Goal: Check status: Check status

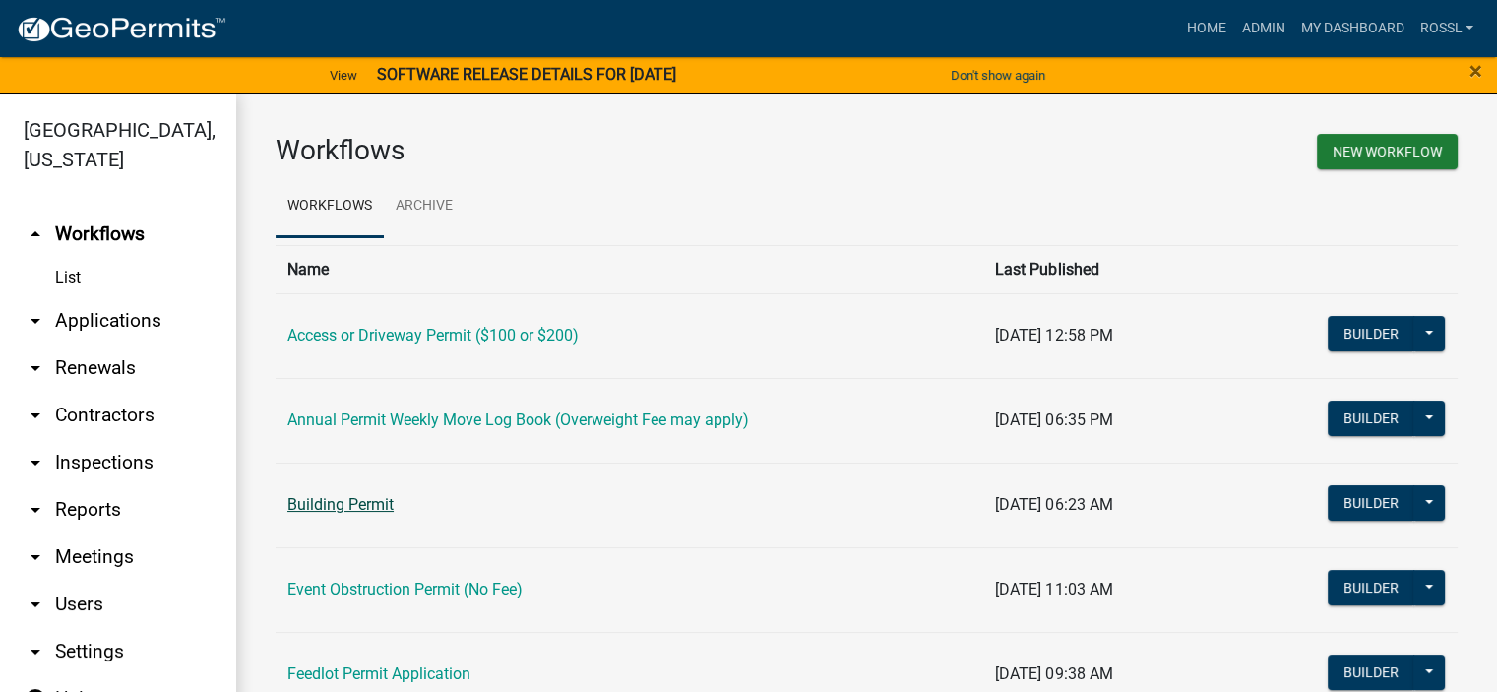
click at [366, 498] on link "Building Permit" at bounding box center [340, 504] width 106 height 19
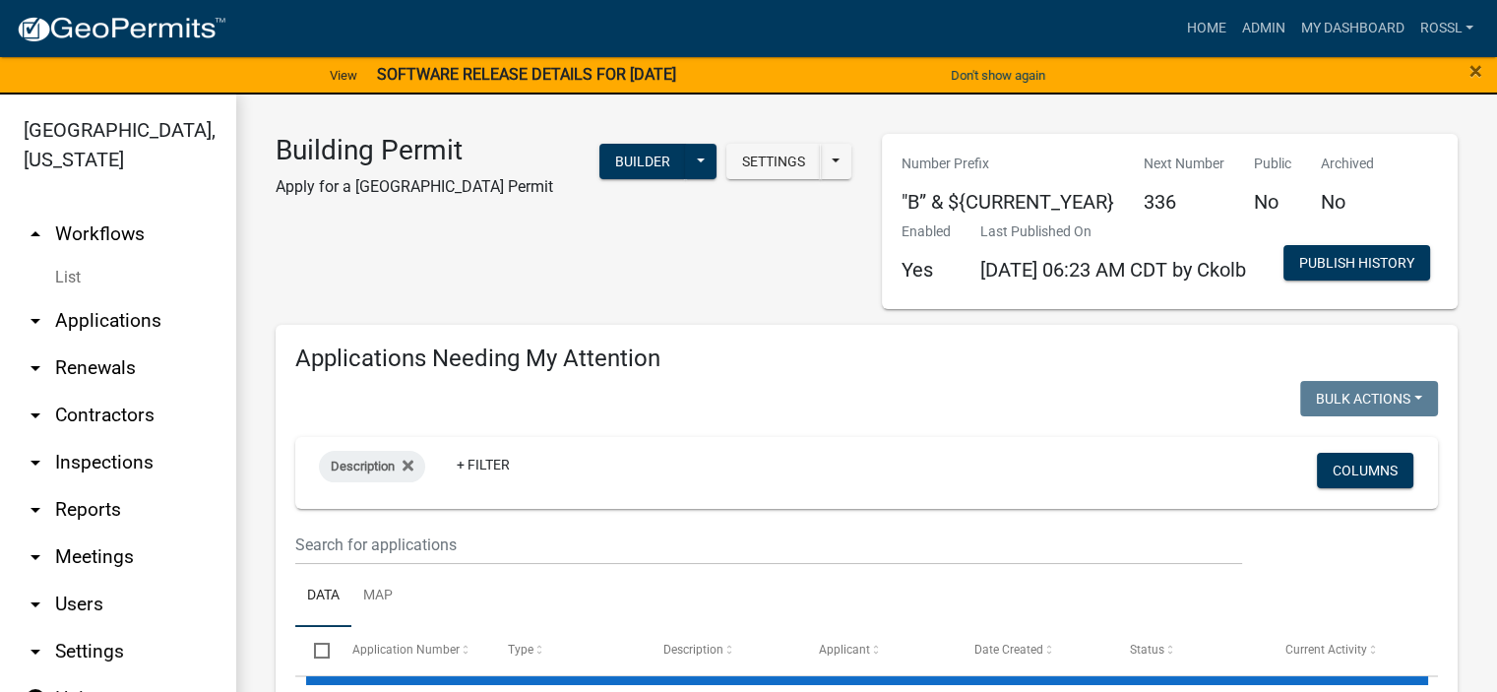
select select "2: 50"
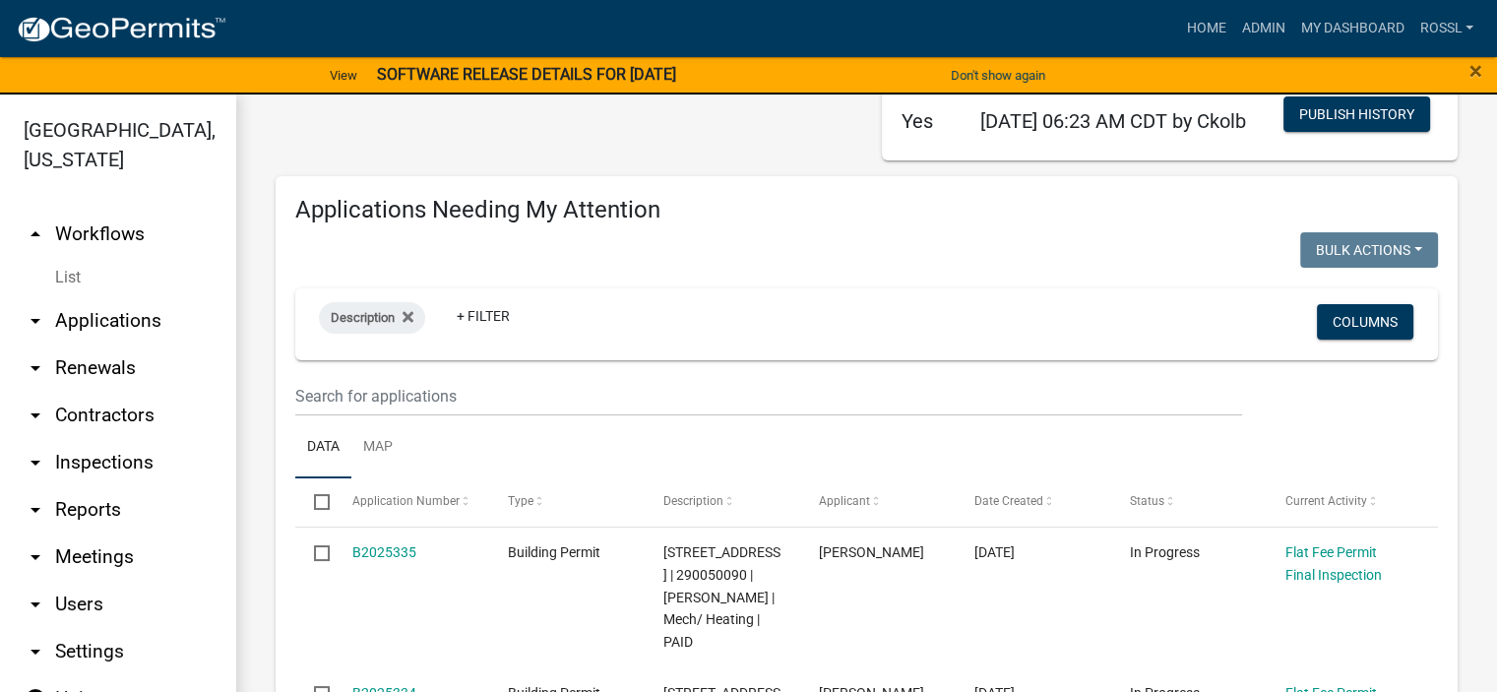
scroll to position [197, 0]
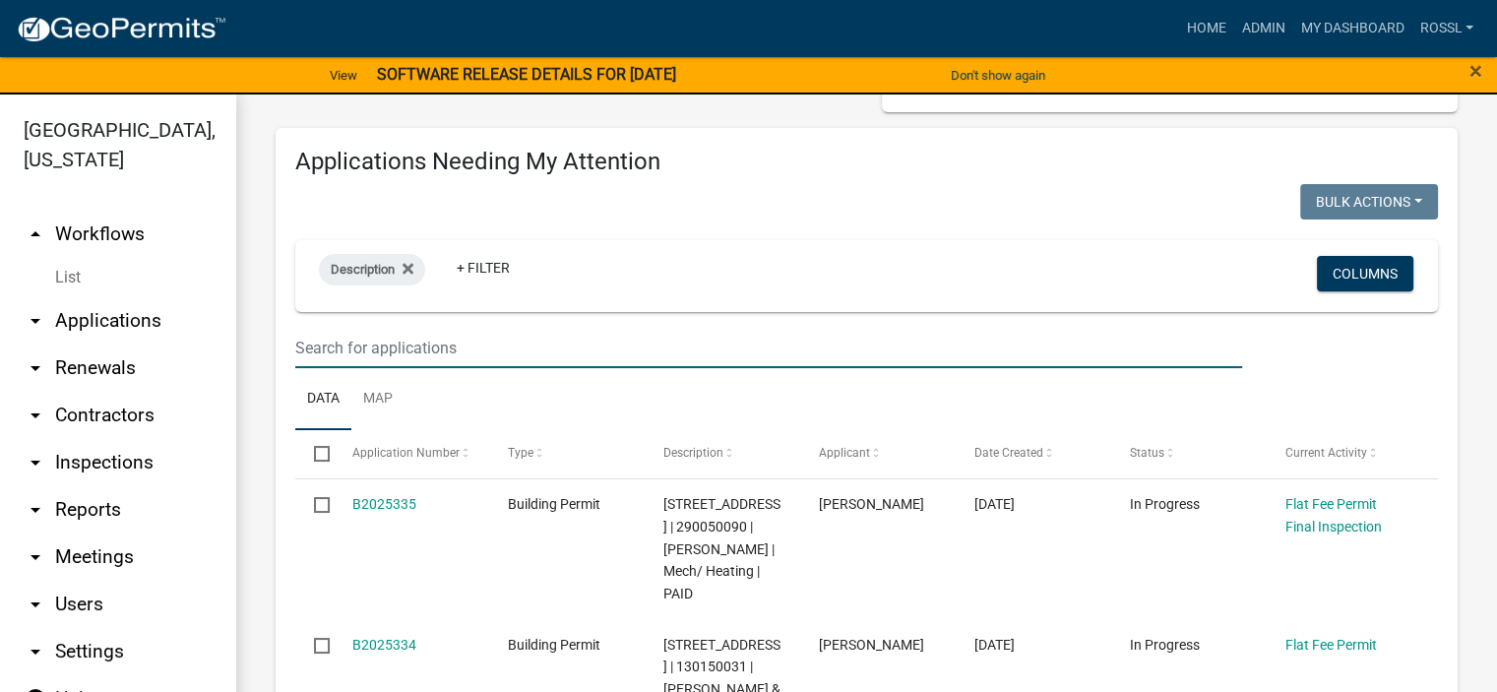
click at [414, 368] on input "text" at bounding box center [768, 348] width 947 height 40
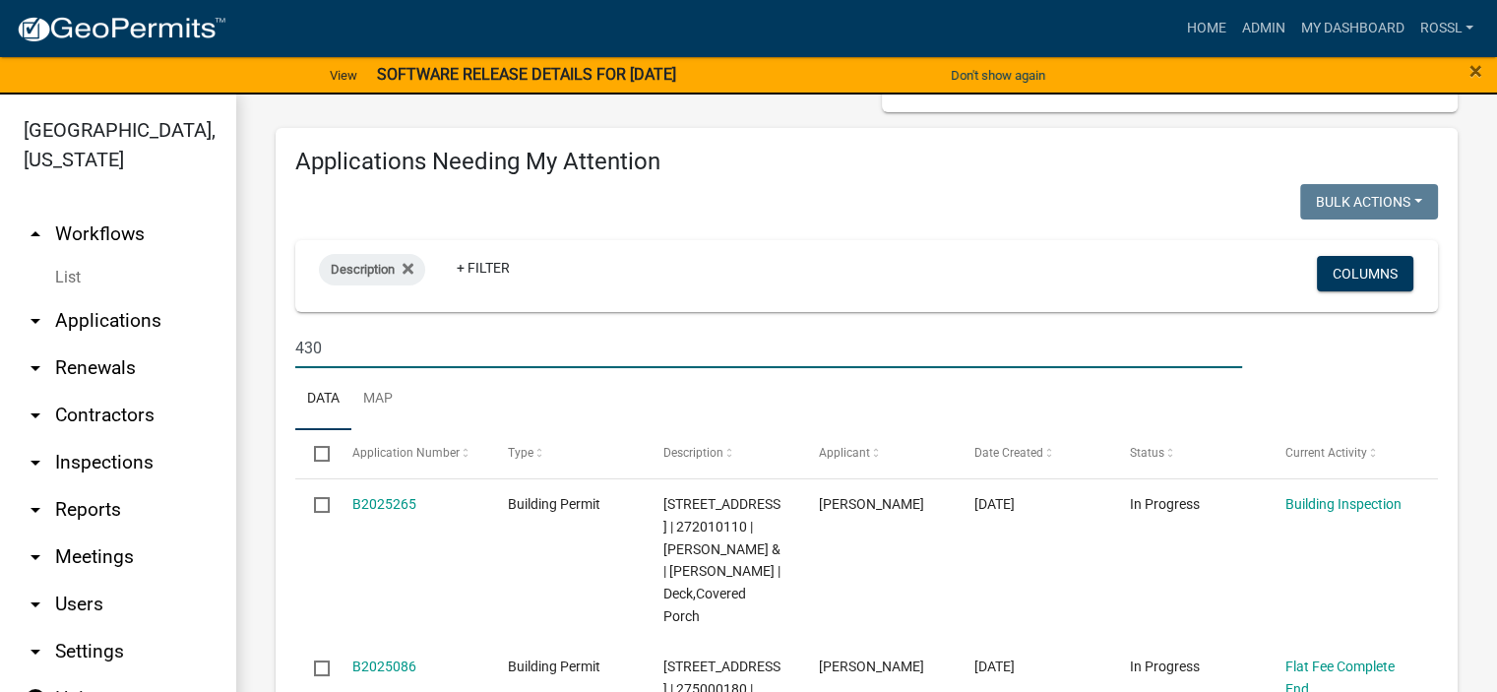
type input "430"
click at [579, 430] on ul "Data Map" at bounding box center [866, 399] width 1142 height 62
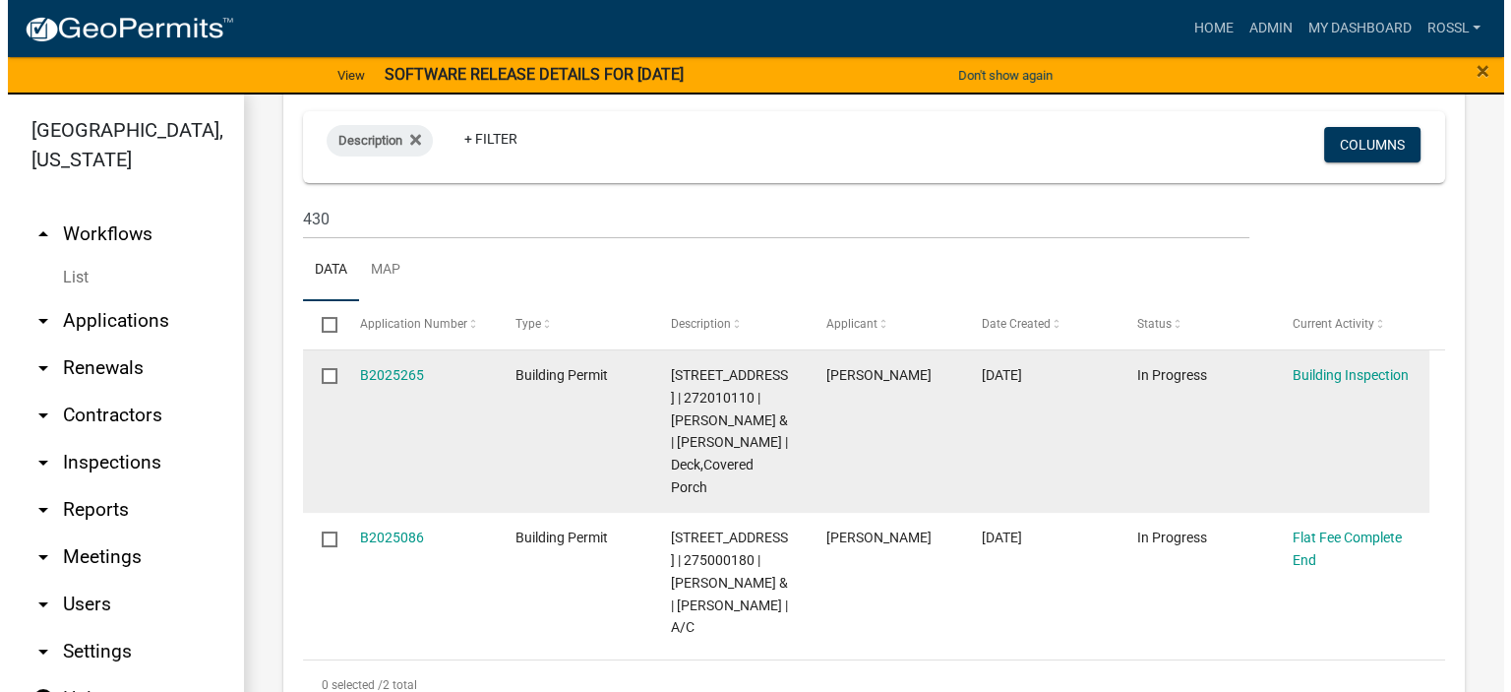
scroll to position [492, 0]
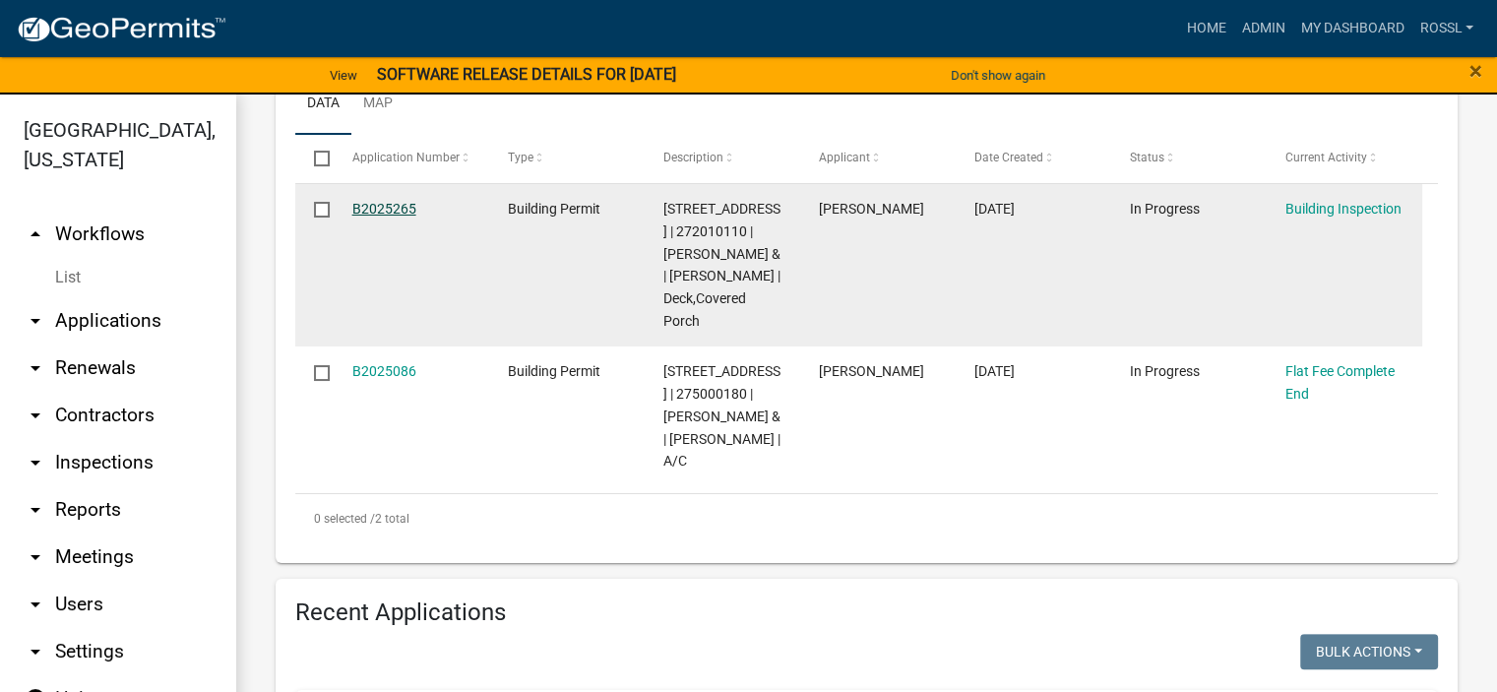
click at [389, 216] on link "B2025265" at bounding box center [384, 209] width 64 height 16
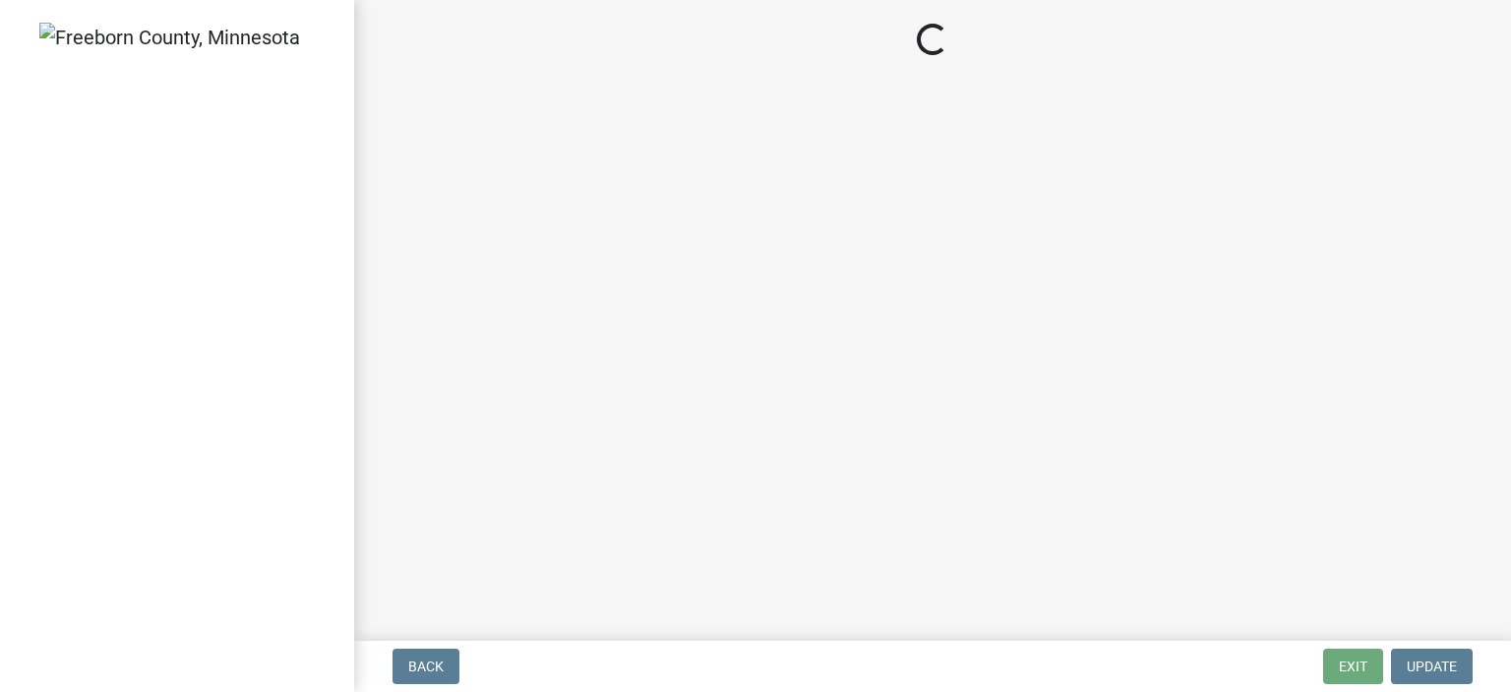
select select "306567ba-5481-4577-869f-56a75bb08b28"
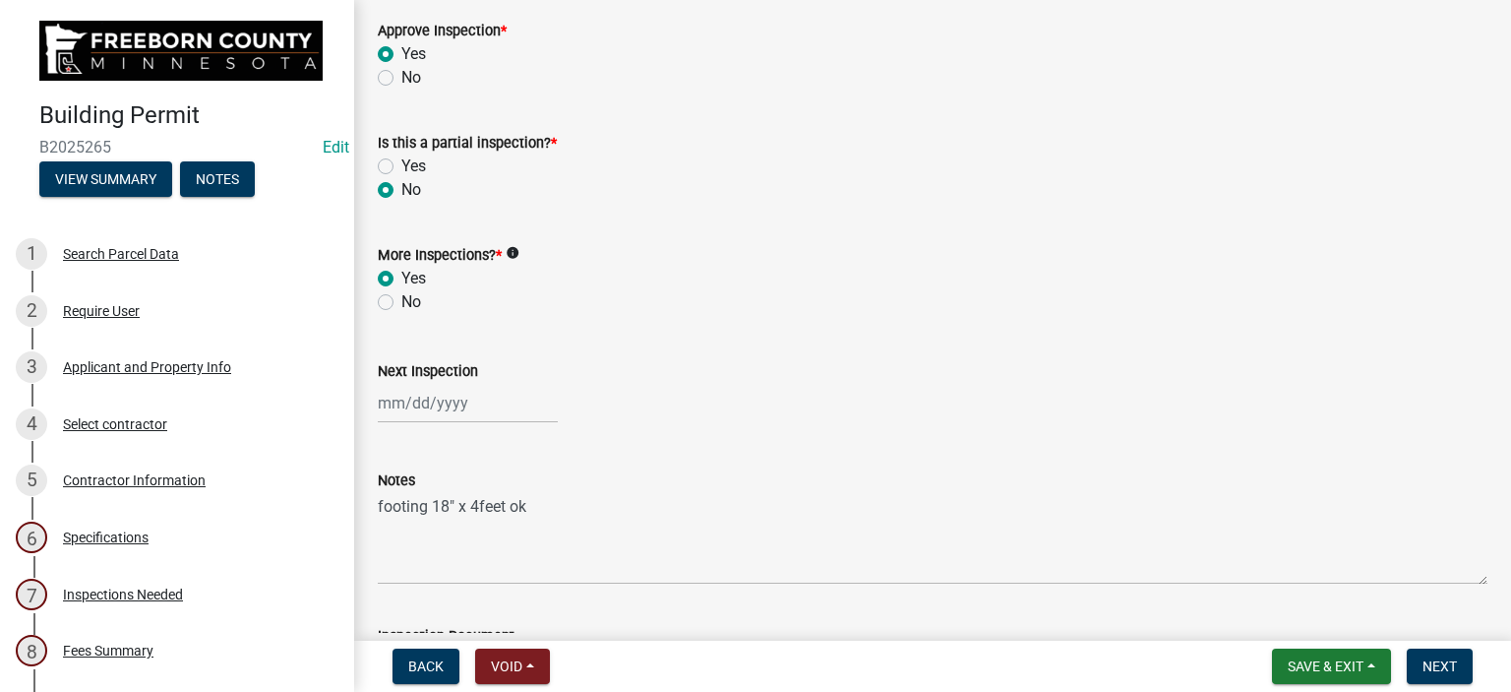
scroll to position [681, 0]
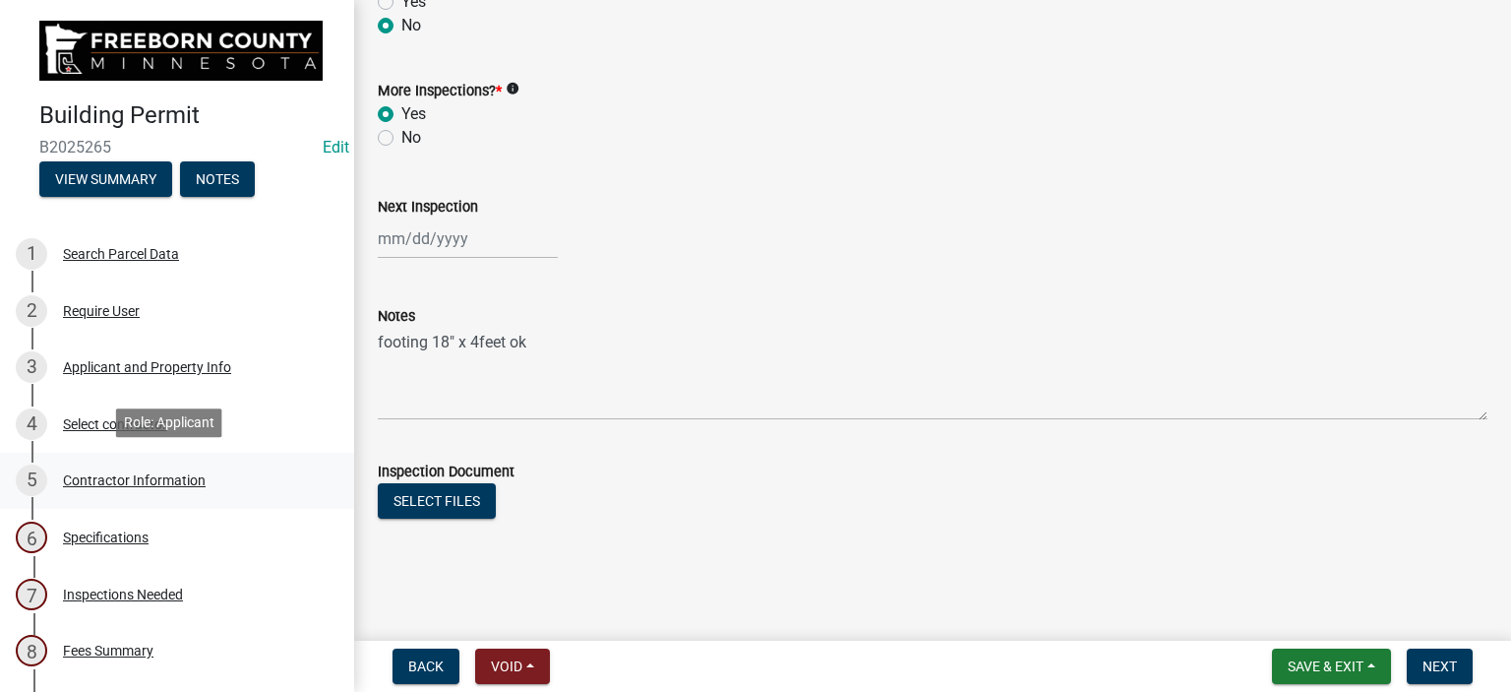
click at [177, 477] on div "Contractor Information" at bounding box center [134, 480] width 143 height 14
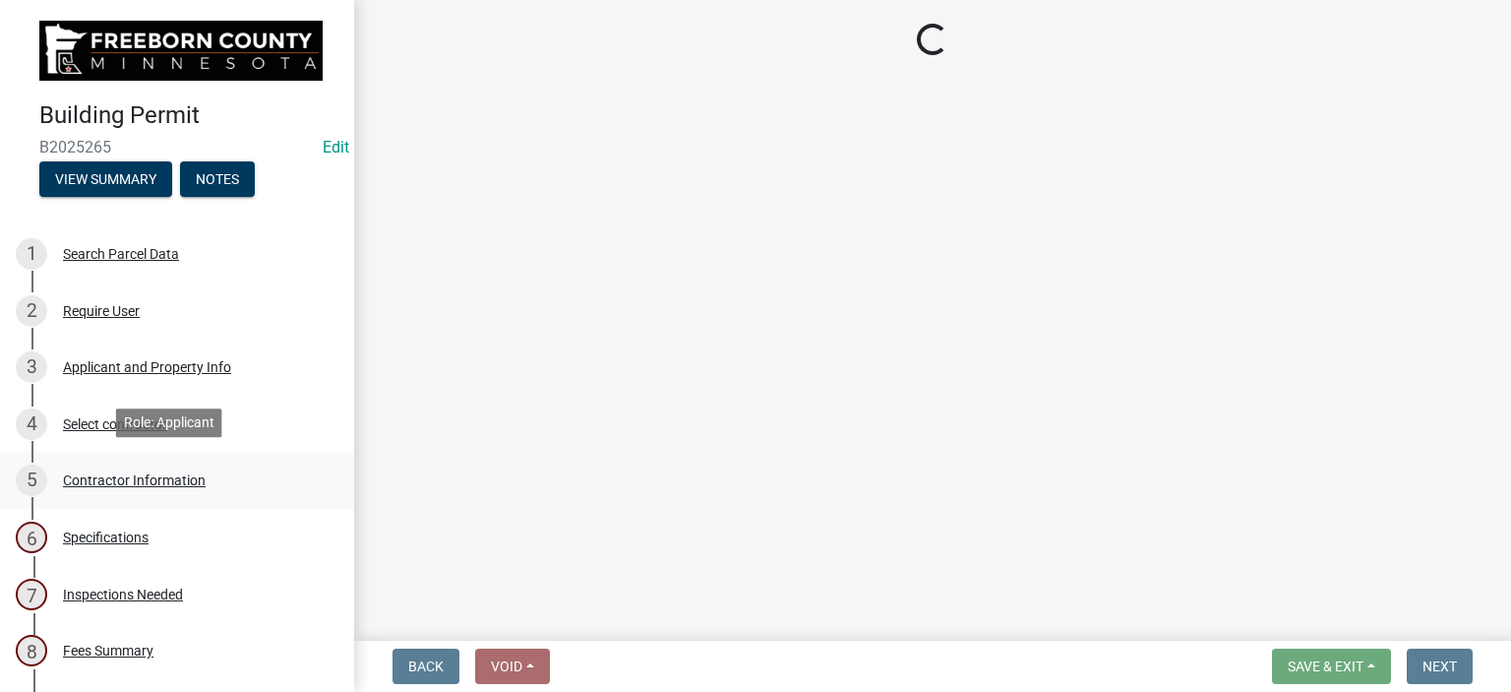
scroll to position [0, 0]
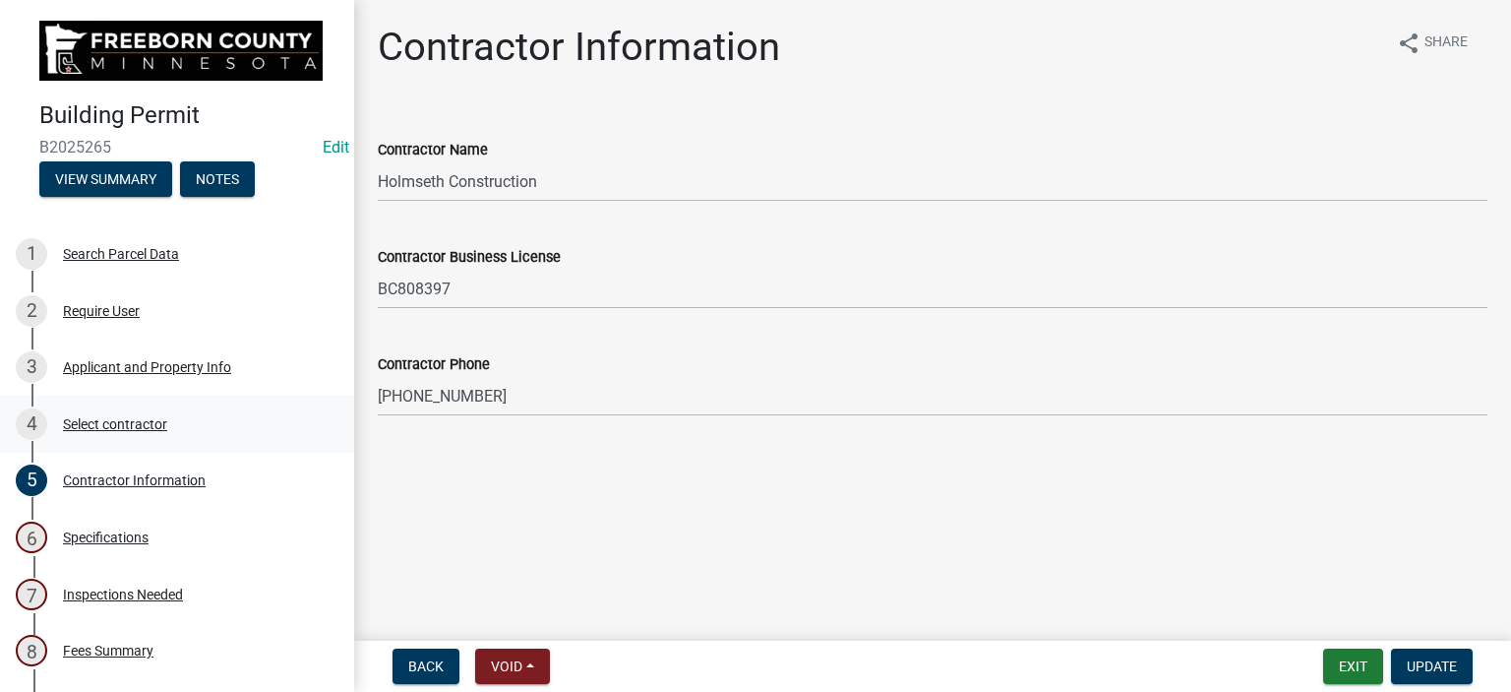
click at [164, 418] on div "Select contractor" at bounding box center [115, 424] width 104 height 14
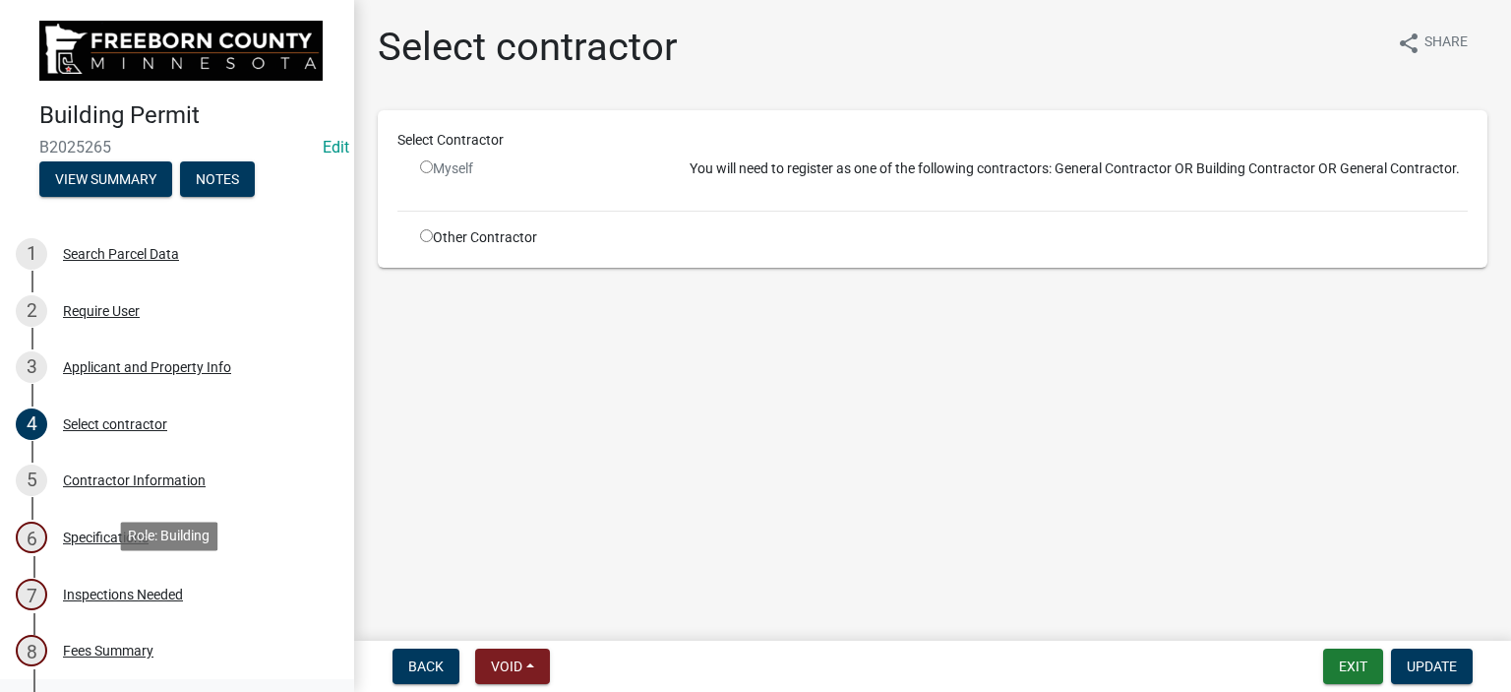
scroll to position [197, 0]
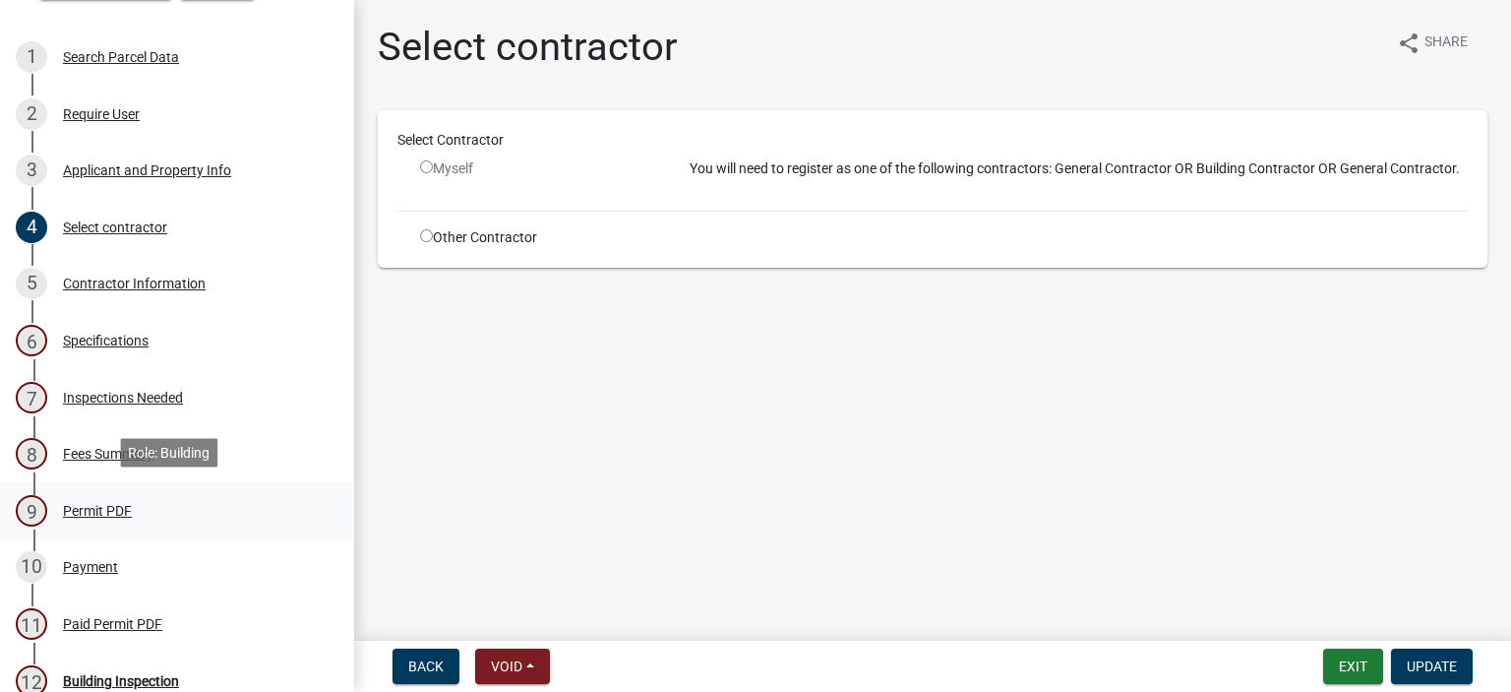
click at [107, 504] on div "Permit PDF" at bounding box center [97, 511] width 69 height 14
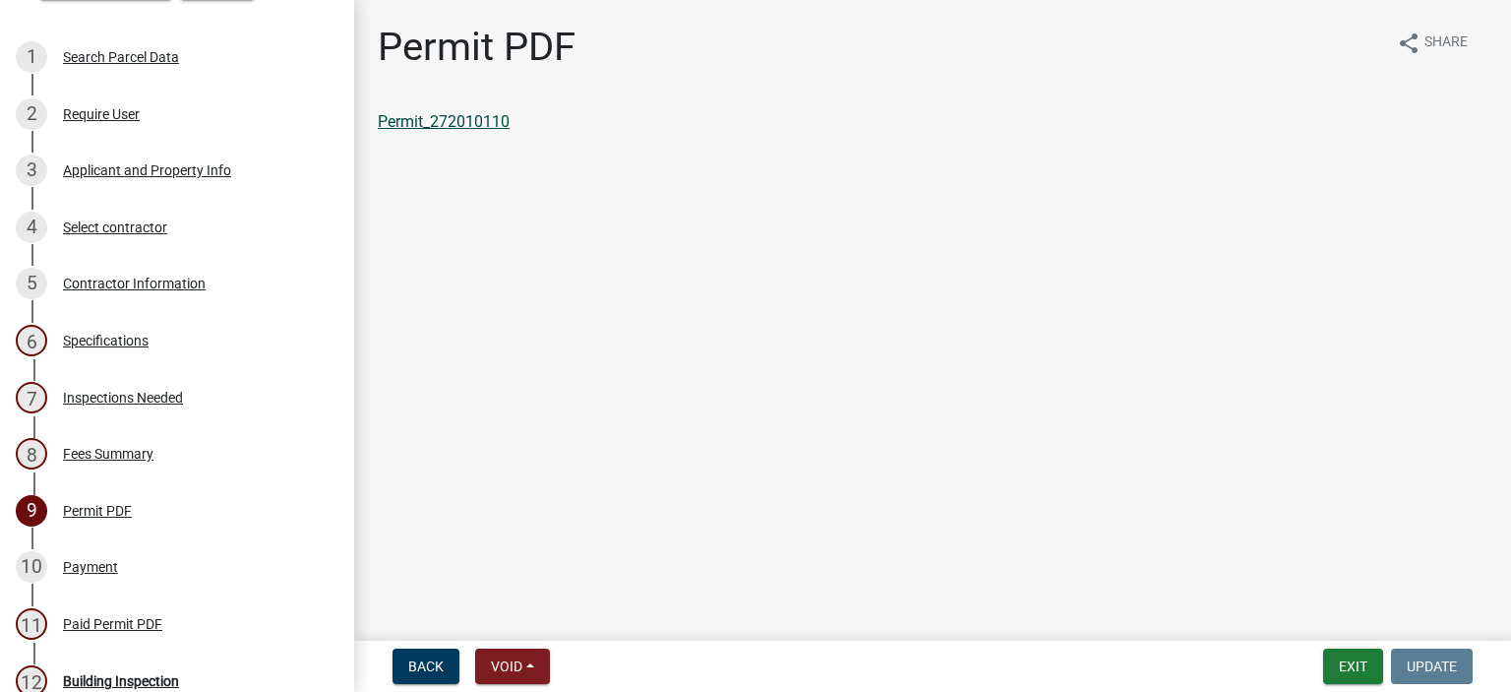
click at [438, 117] on link "Permit_272010110" at bounding box center [444, 121] width 132 height 19
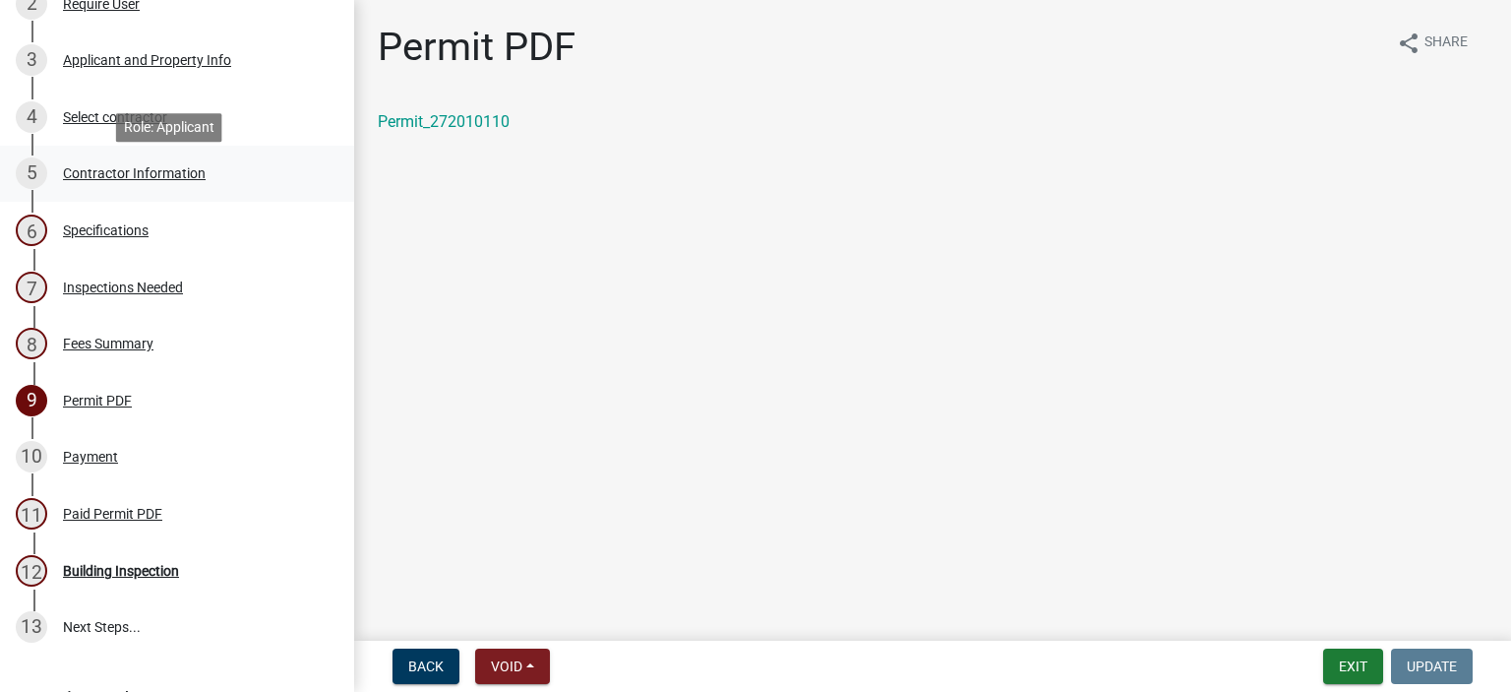
scroll to position [295, 0]
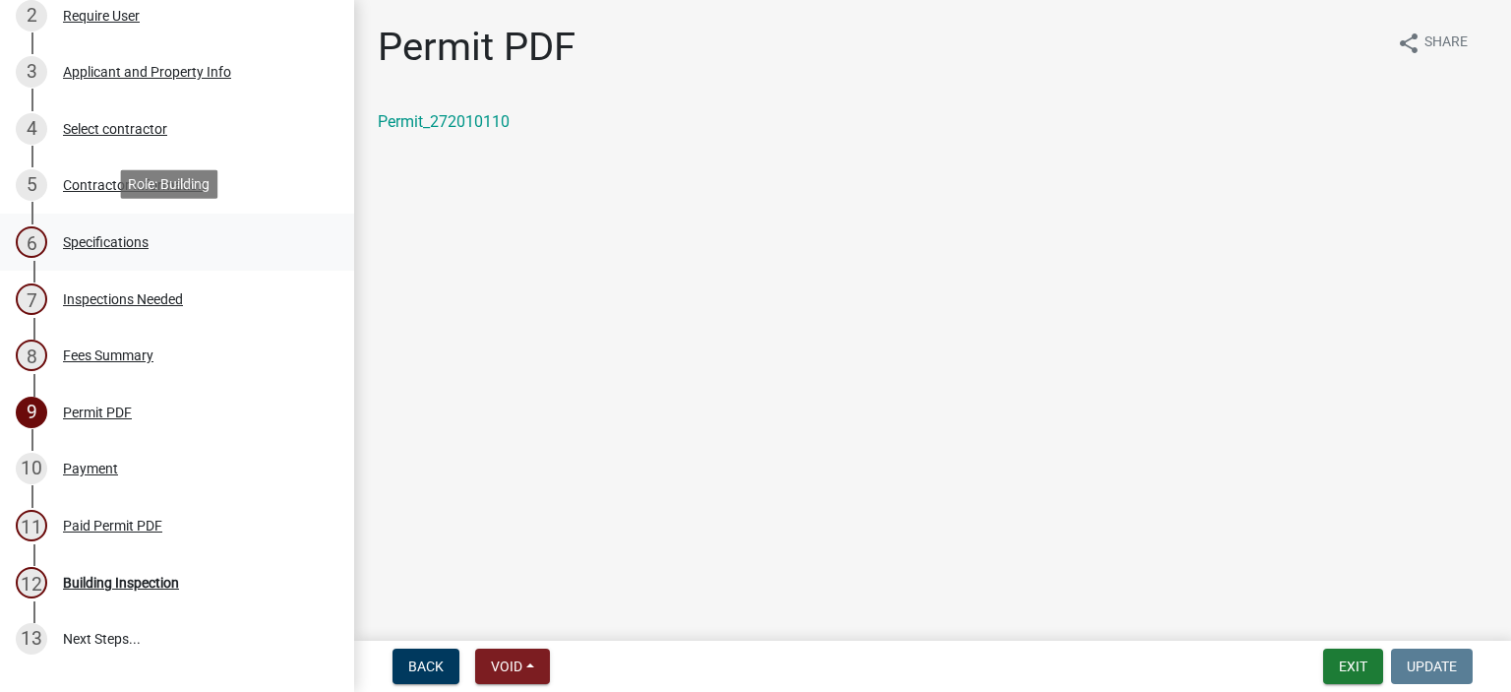
click at [117, 236] on div "Specifications" at bounding box center [106, 242] width 86 height 14
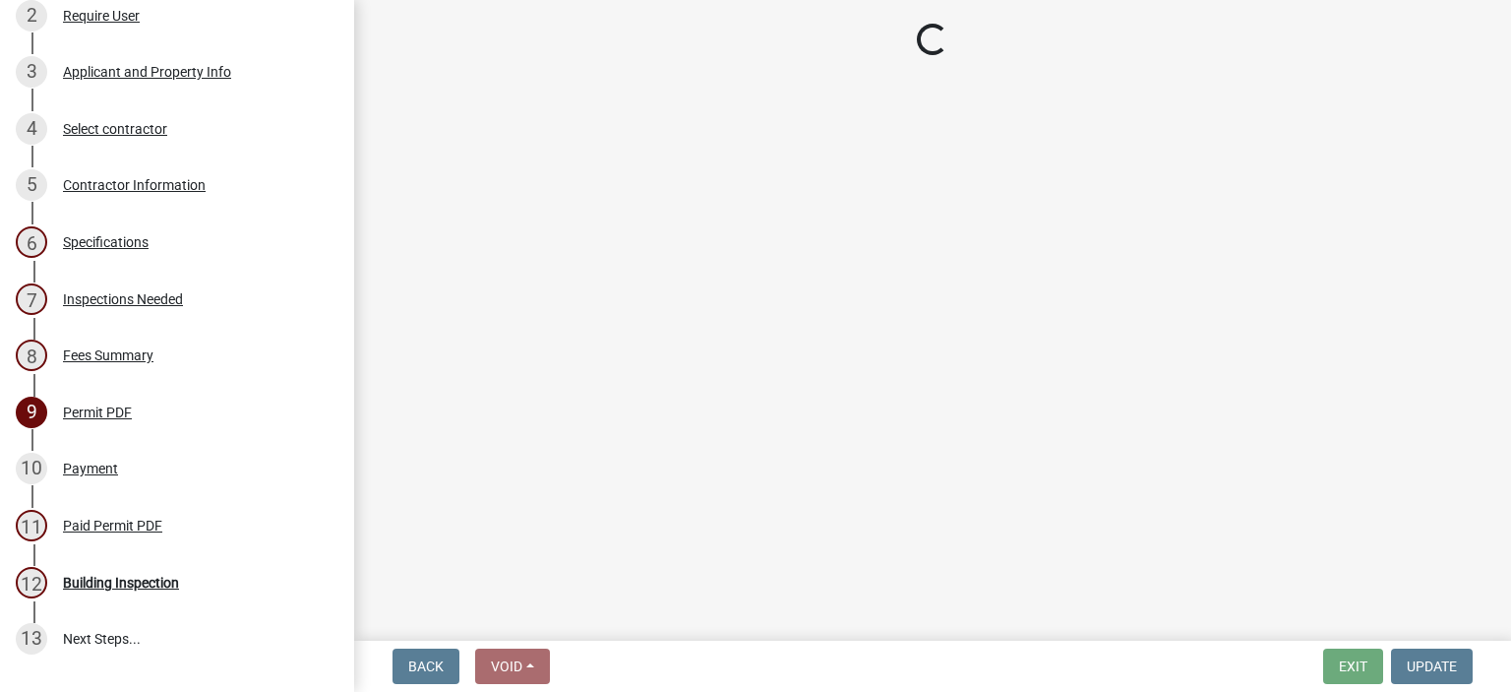
select select "cf5e982a-8fde-449d-bcd8-be8cdfb99374"
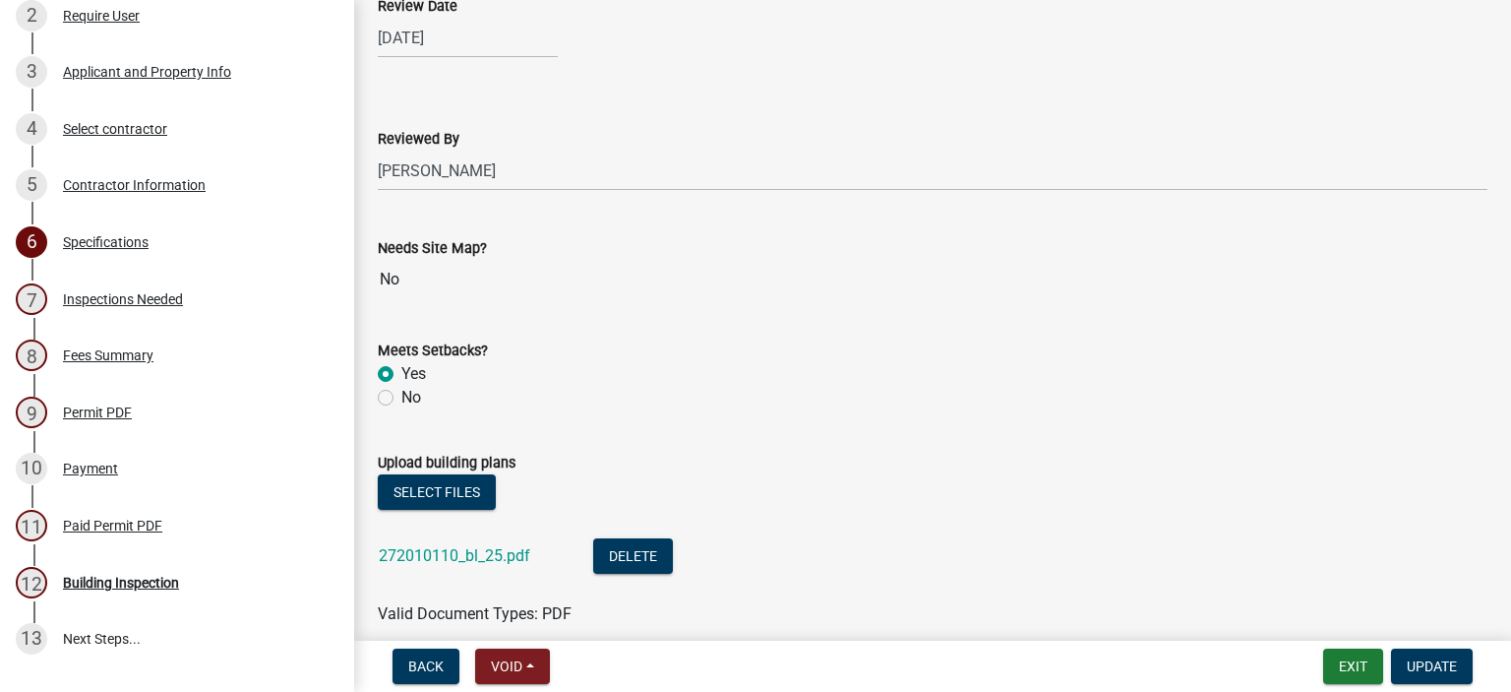
scroll to position [2066, 0]
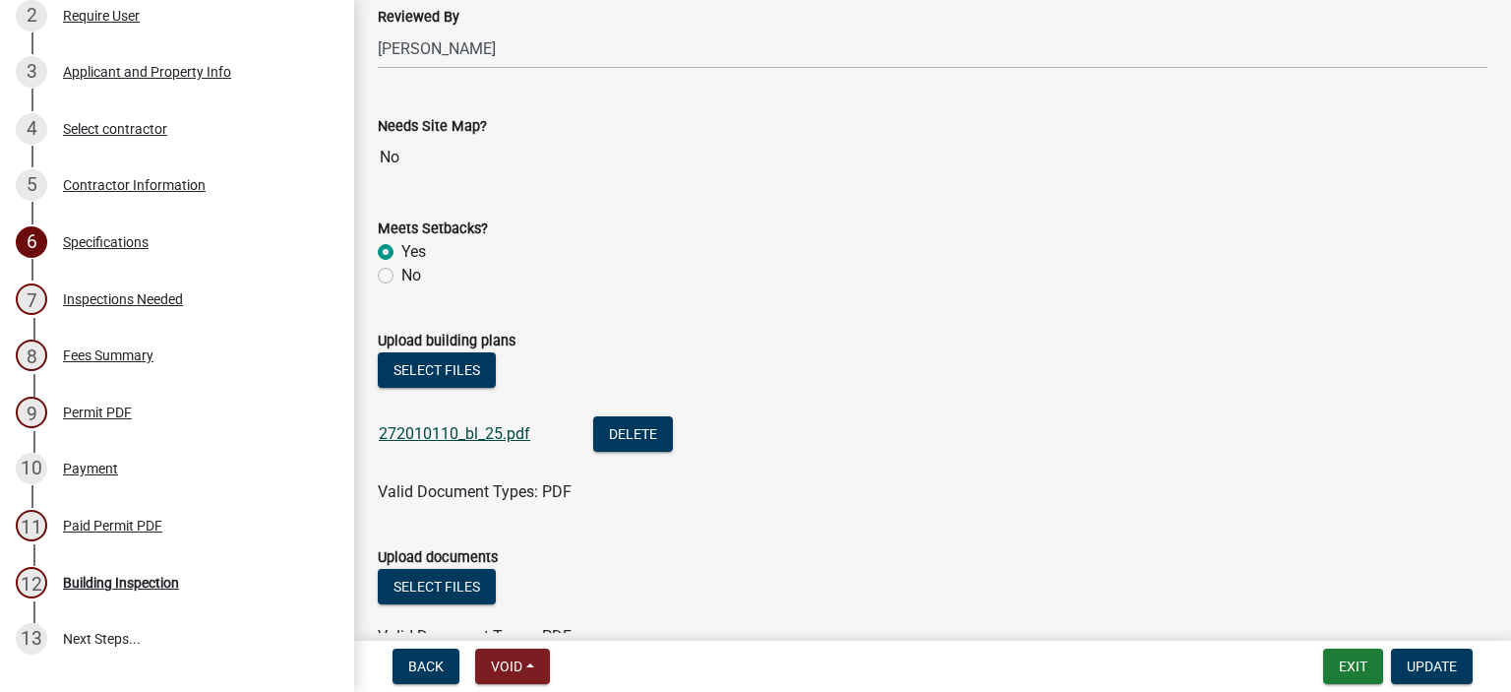
click at [506, 436] on link "272010110_bl_25.pdf" at bounding box center [455, 433] width 152 height 19
